Goal: Information Seeking & Learning: Learn about a topic

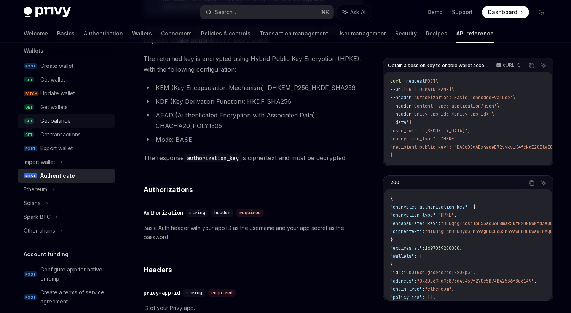
scroll to position [73, 0]
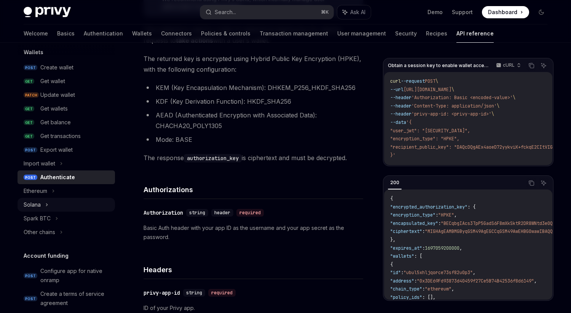
click at [45, 201] on div "Solana" at bounding box center [66, 205] width 97 height 14
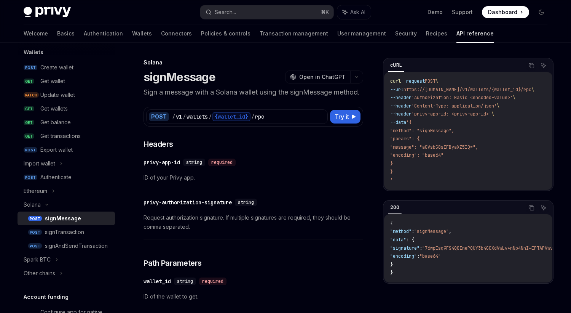
click at [57, 218] on div "signMessage" at bounding box center [63, 218] width 36 height 9
type textarea "*"
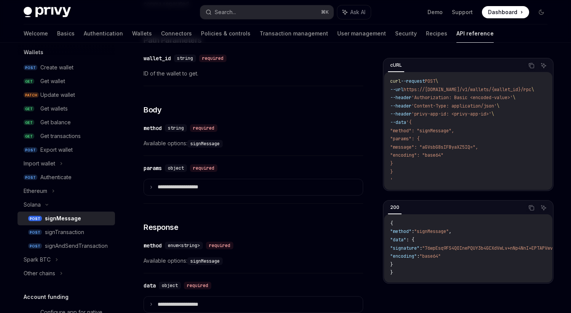
scroll to position [224, 0]
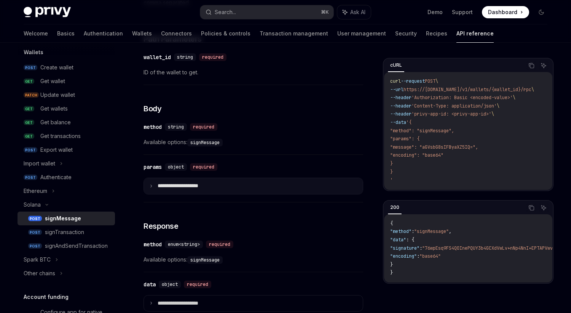
click at [153, 188] on icon at bounding box center [151, 186] width 4 height 4
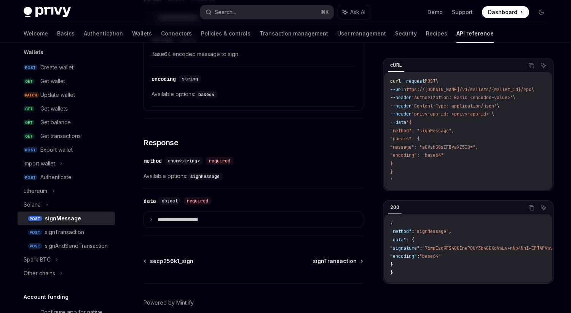
scroll to position [399, 0]
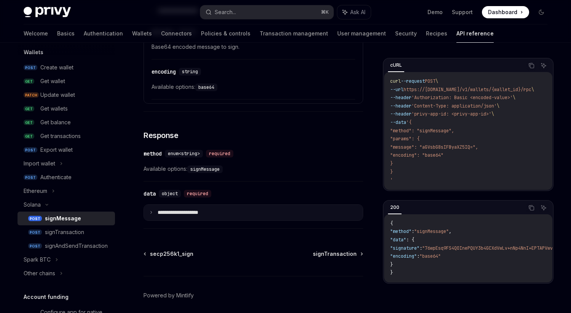
click at [149, 218] on summary "**********" at bounding box center [253, 212] width 219 height 16
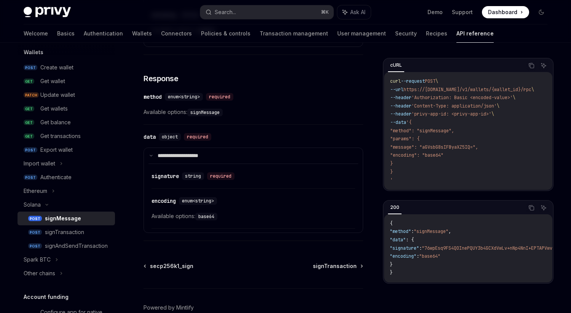
scroll to position [0, 0]
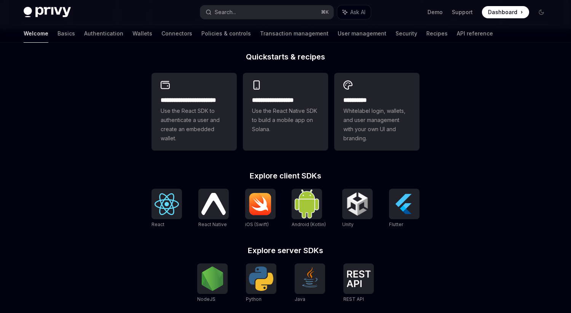
scroll to position [181, 0]
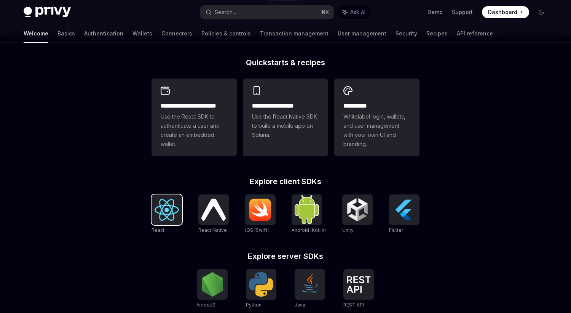
click at [174, 202] on img at bounding box center [167, 210] width 24 height 22
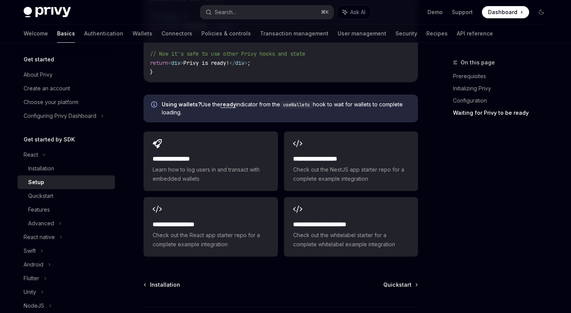
scroll to position [994, 0]
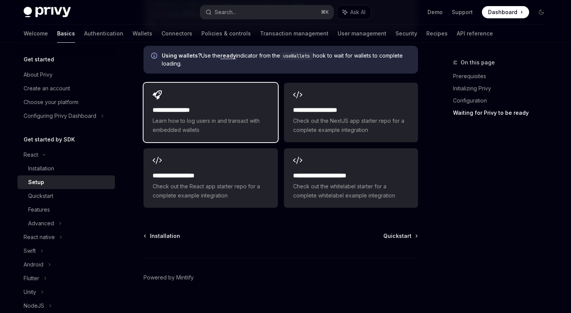
click at [185, 116] on span "Learn how to log users in and transact with embedded wallets" at bounding box center [211, 125] width 116 height 18
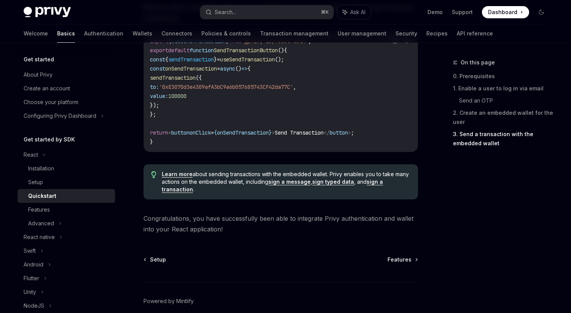
scroll to position [792, 0]
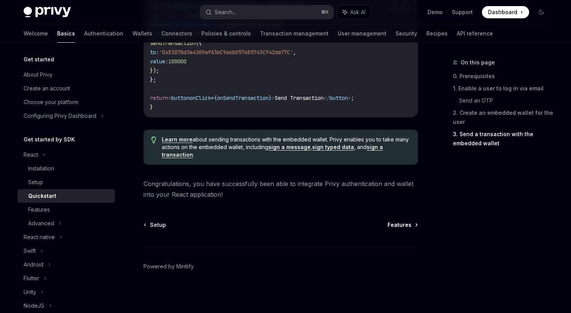
click at [394, 223] on span "Features" at bounding box center [399, 225] width 24 height 8
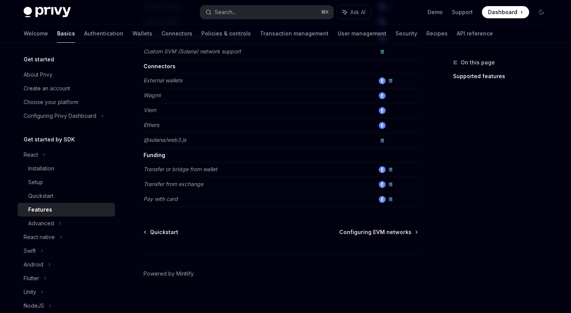
scroll to position [497, 0]
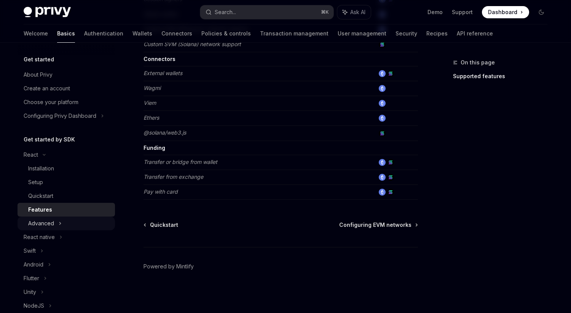
click at [65, 222] on div "Advanced" at bounding box center [66, 223] width 97 height 14
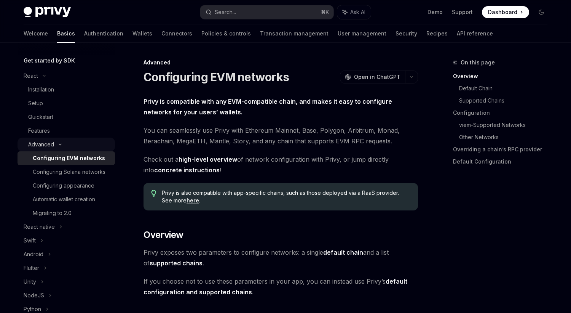
scroll to position [80, 0]
click at [67, 169] on div "Configuring Solana networks" at bounding box center [69, 170] width 73 height 9
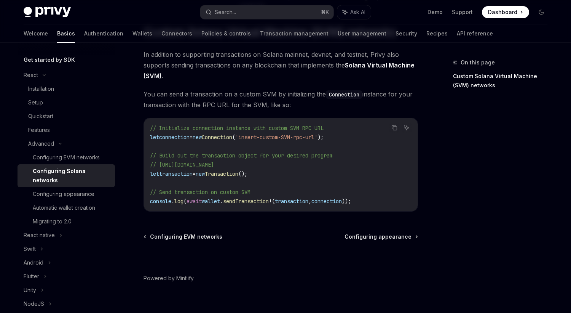
scroll to position [344, 0]
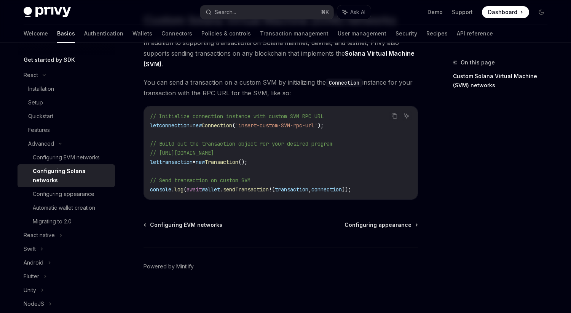
type textarea "*"
